Goal: Transaction & Acquisition: Purchase product/service

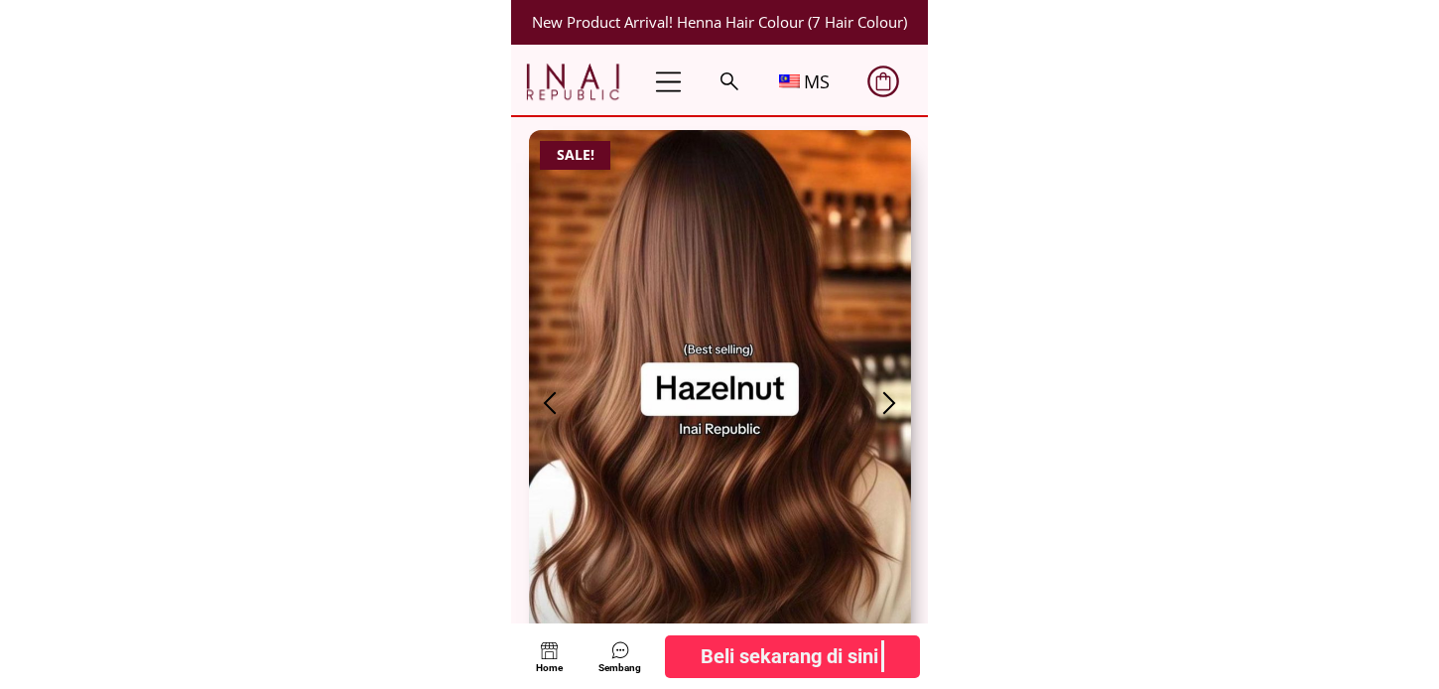
click at [777, 655] on b "Beli sekarang di sini" at bounding box center [790, 656] width 178 height 32
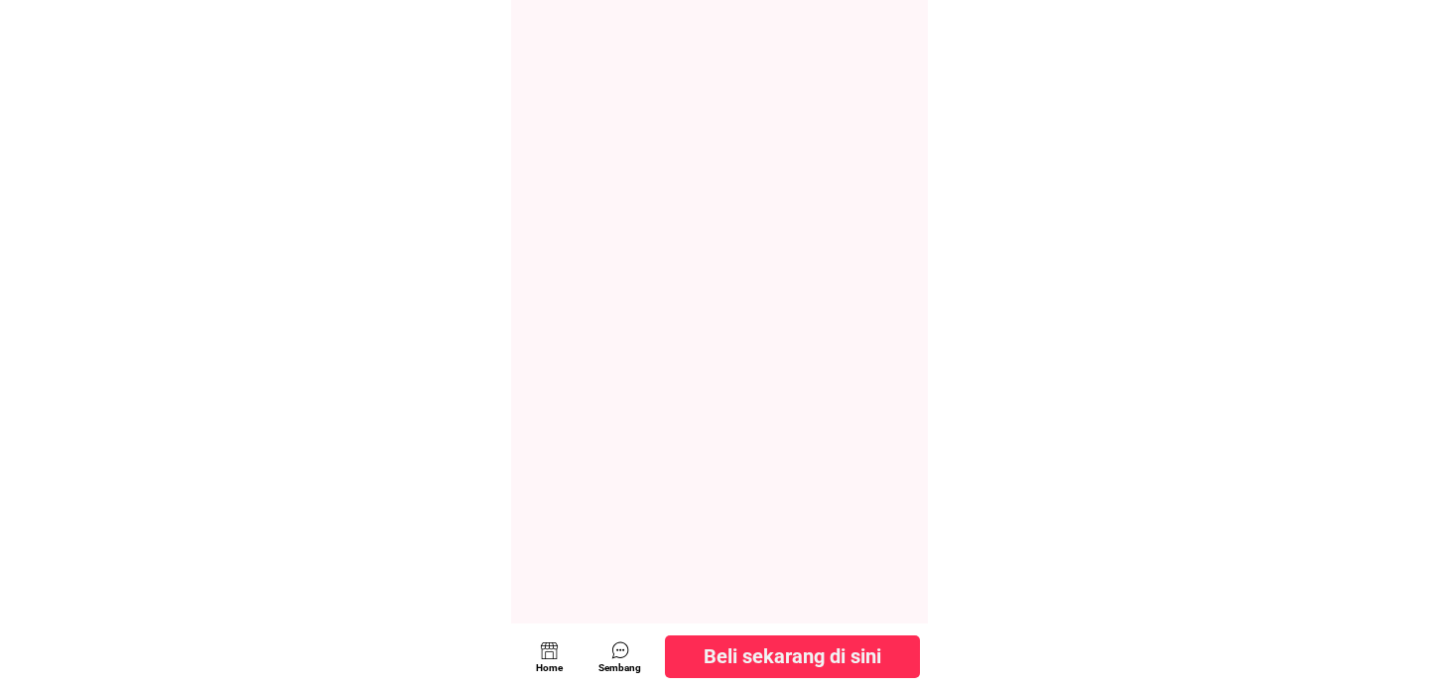
scroll to position [10788, 0]
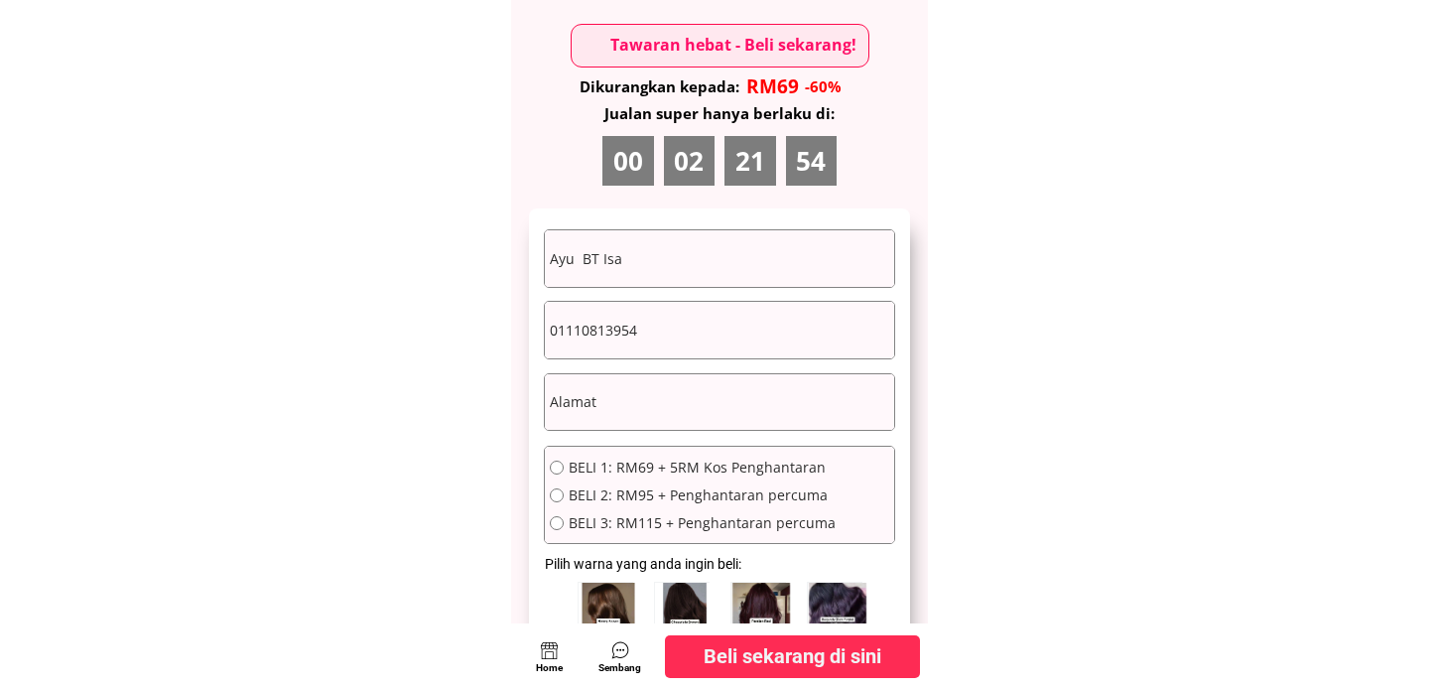
click at [673, 270] on input "Ayu BT Isa" at bounding box center [719, 258] width 349 height 57
paste input "[PERSON_NAME]"
type input "[PERSON_NAME]"
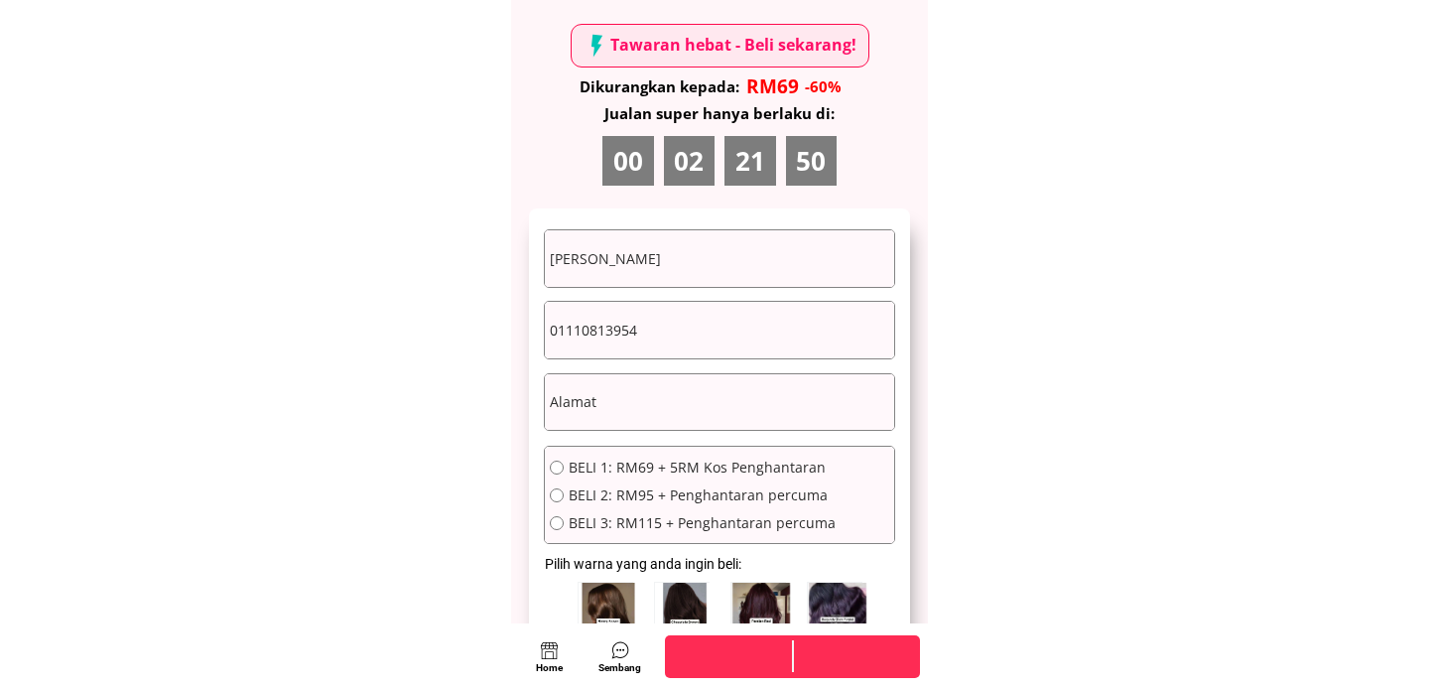
click at [655, 331] on input "01110813954" at bounding box center [719, 330] width 349 height 57
drag, startPoint x: 655, startPoint y: 331, endPoint x: 710, endPoint y: 347, distance: 56.8
click at [655, 332] on input "01110813954" at bounding box center [719, 330] width 349 height 57
paste input "39573445"
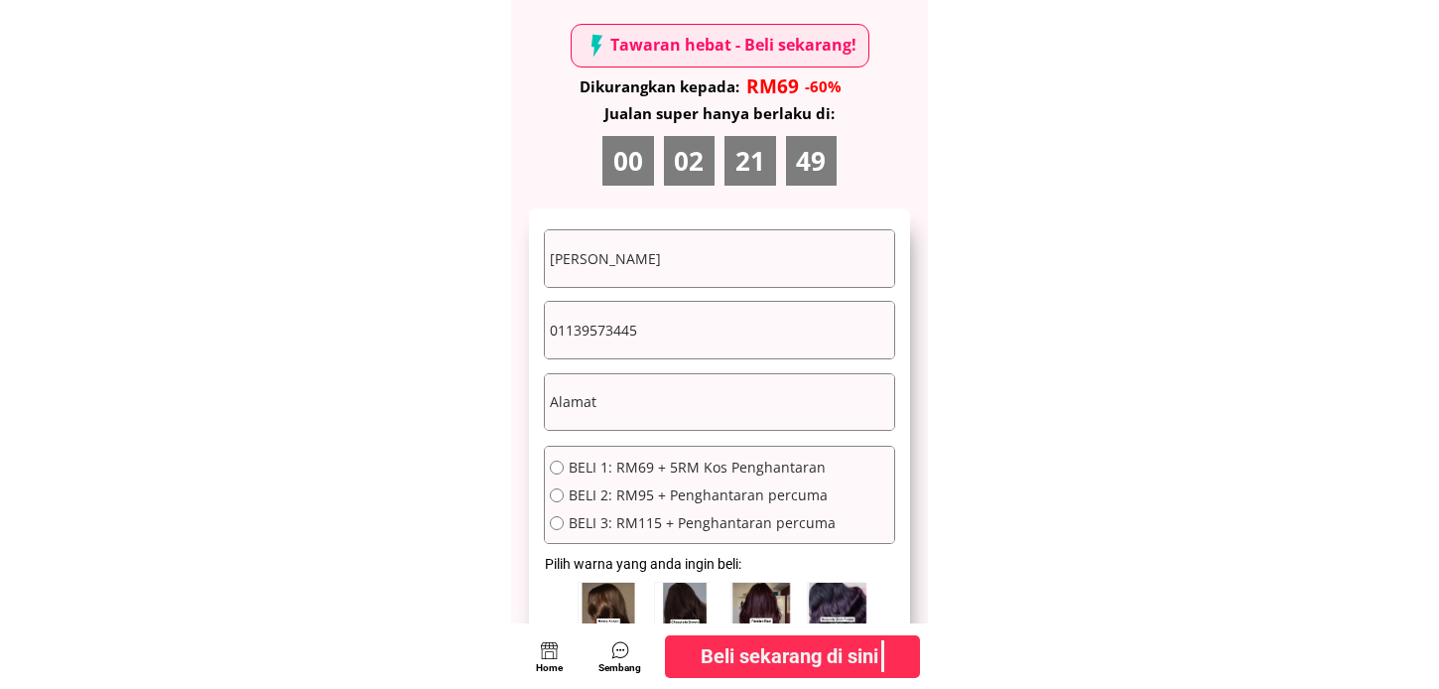
type input "01139573445"
click at [577, 461] on span "BELI 1: RM69 + 5RM Kos Penghantaran" at bounding box center [702, 467] width 267 height 14
radio input "true"
click at [613, 419] on input "text" at bounding box center [719, 402] width 349 height 57
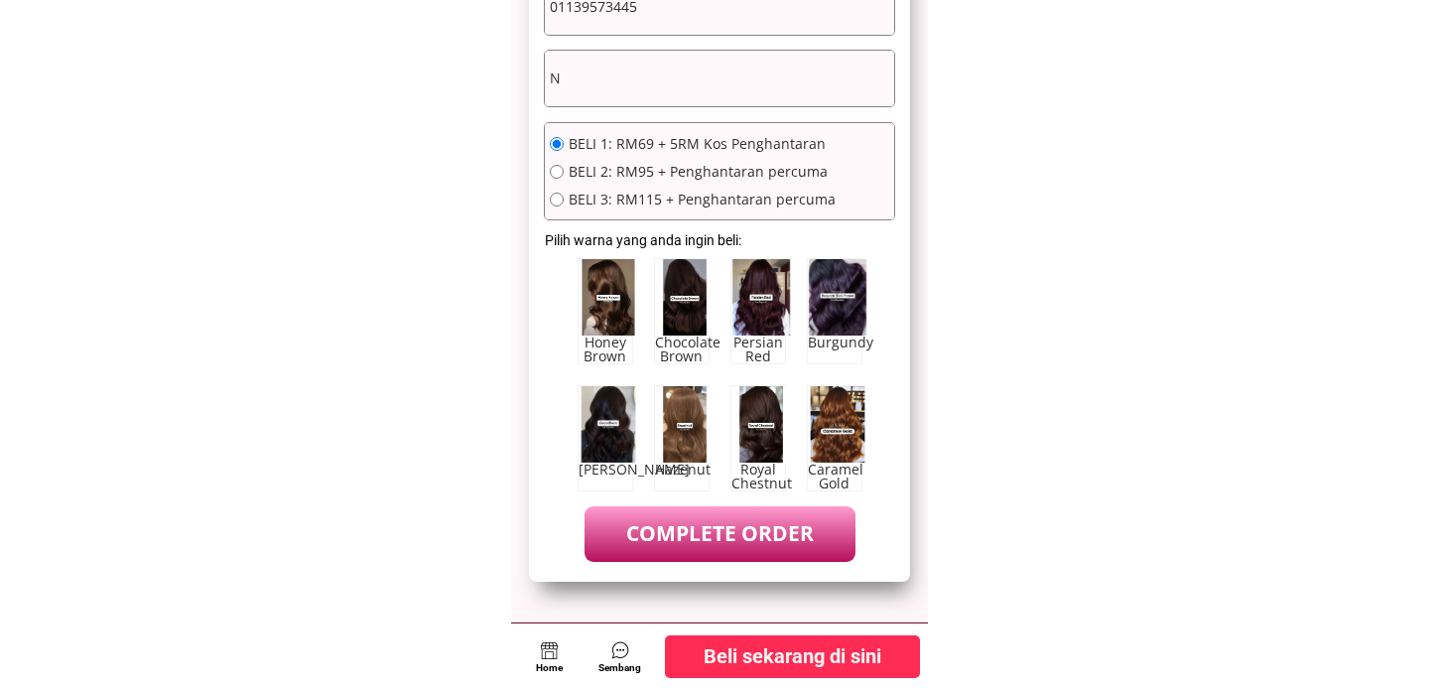
scroll to position [11119, 0]
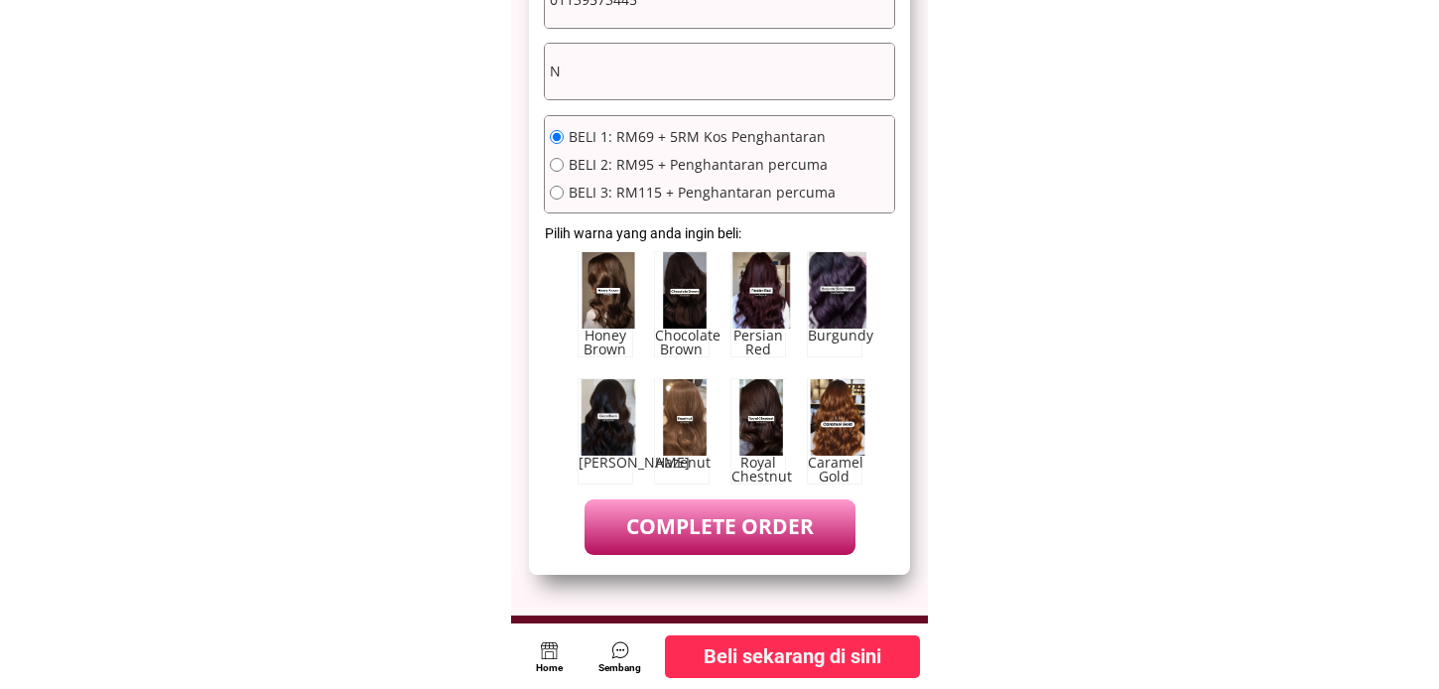
type input "N"
click at [725, 522] on p "COMPLETE ORDER" at bounding box center [720, 526] width 271 height 55
